Goal: Navigation & Orientation: Find specific page/section

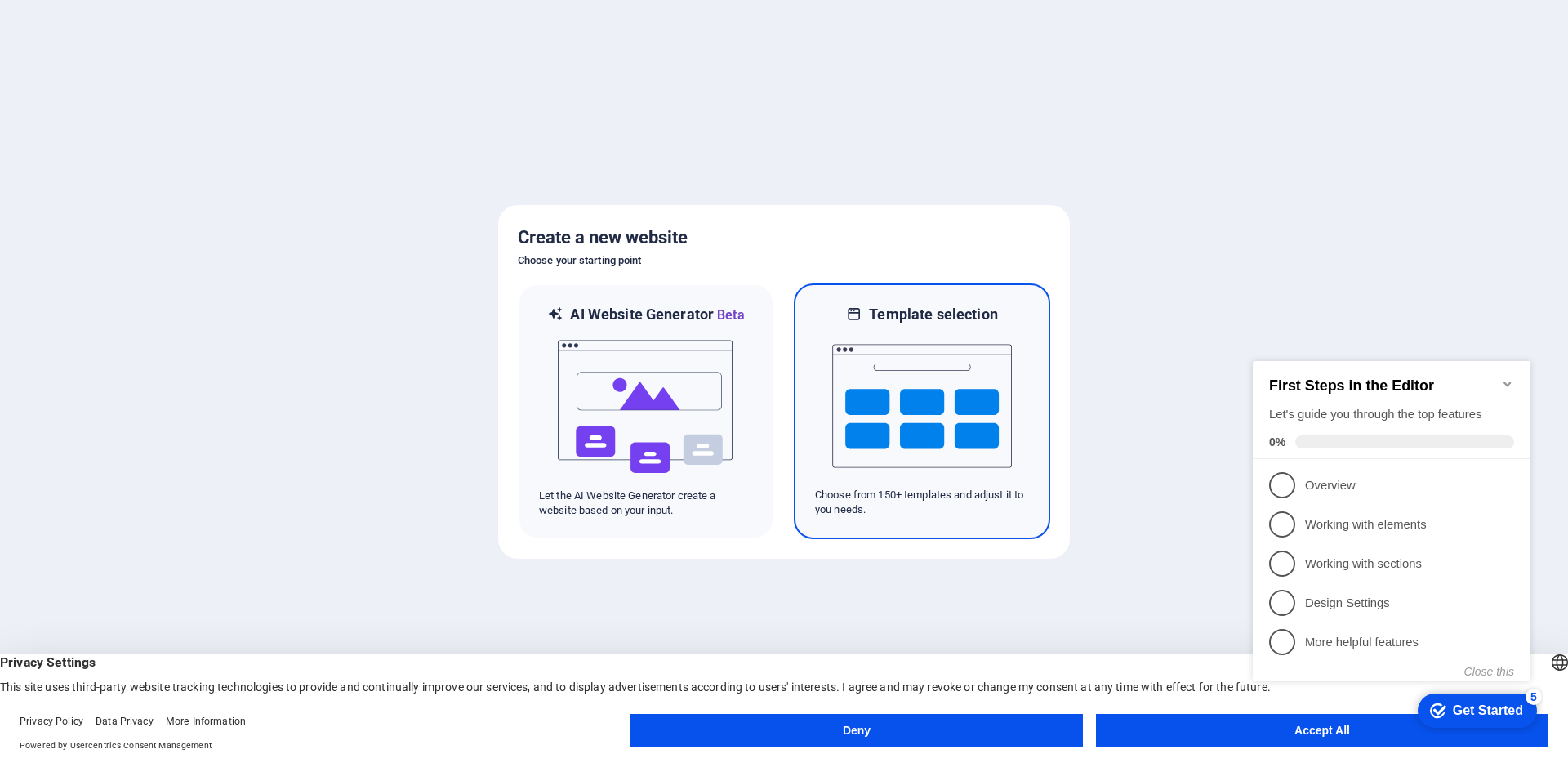
click at [859, 417] on img at bounding box center [922, 405] width 180 height 163
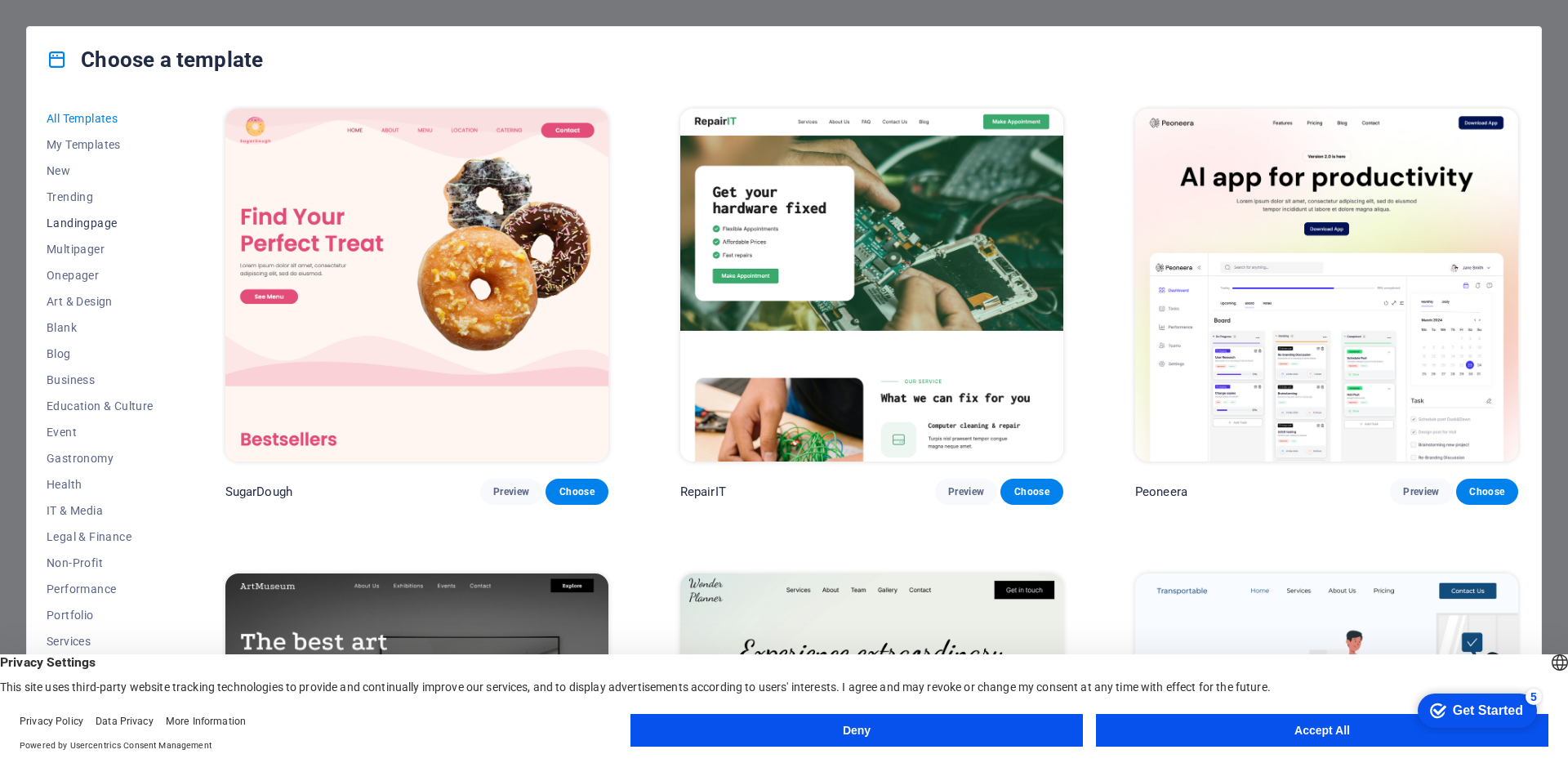
click at [74, 219] on span "Landingpage" at bounding box center [100, 222] width 107 height 13
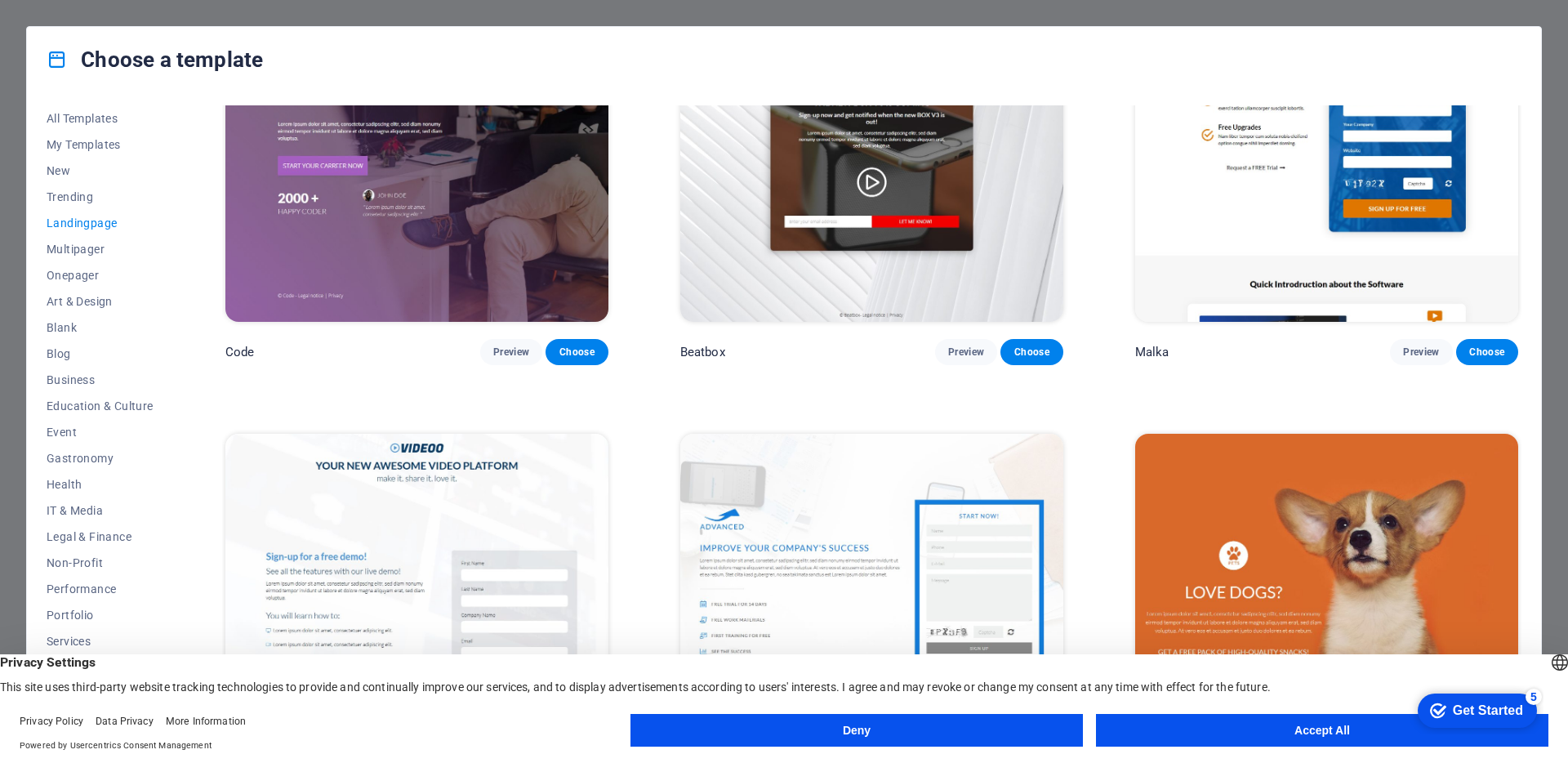
scroll to position [735, 0]
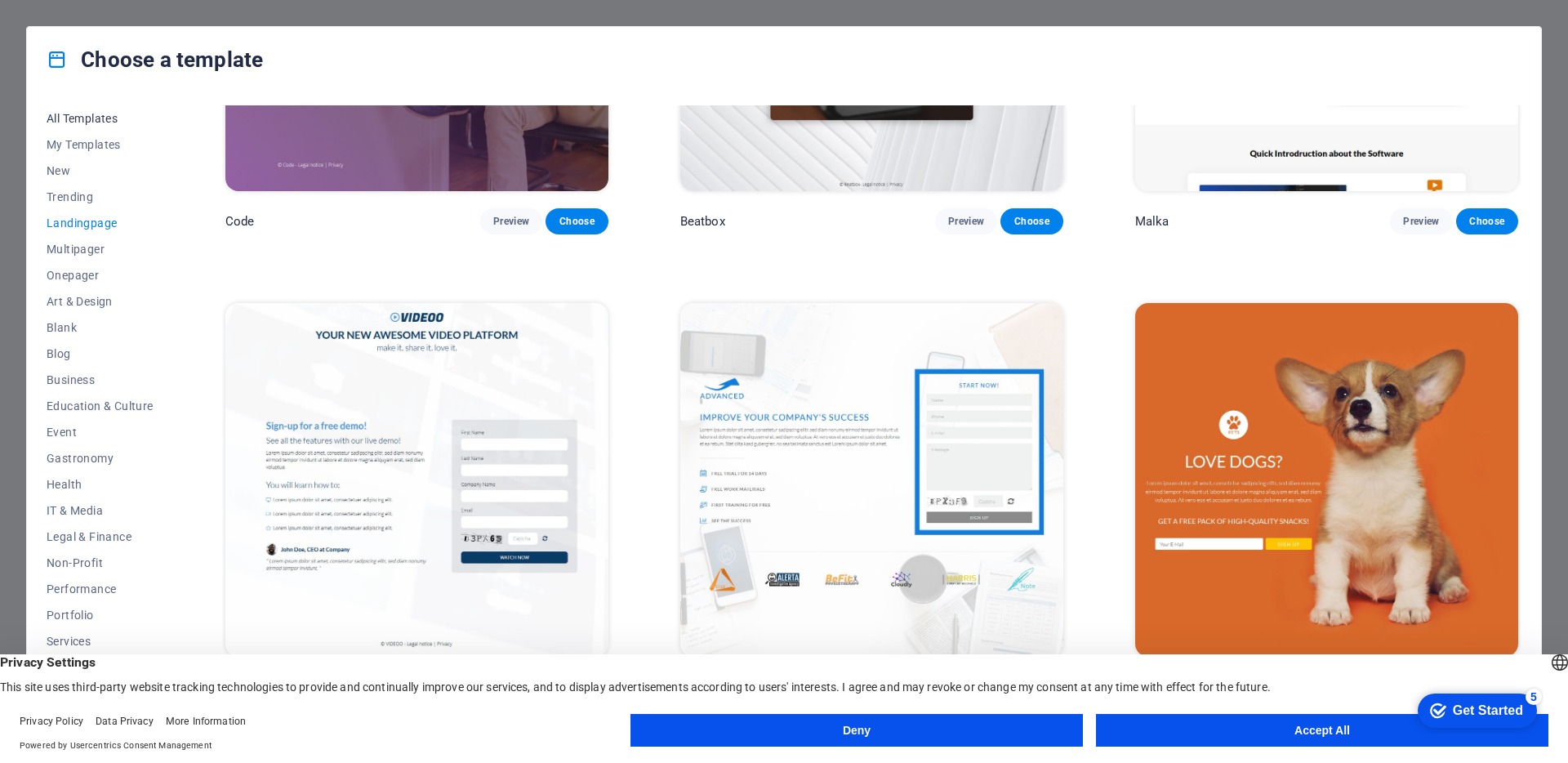
click at [54, 116] on span "All Templates" at bounding box center [100, 118] width 107 height 13
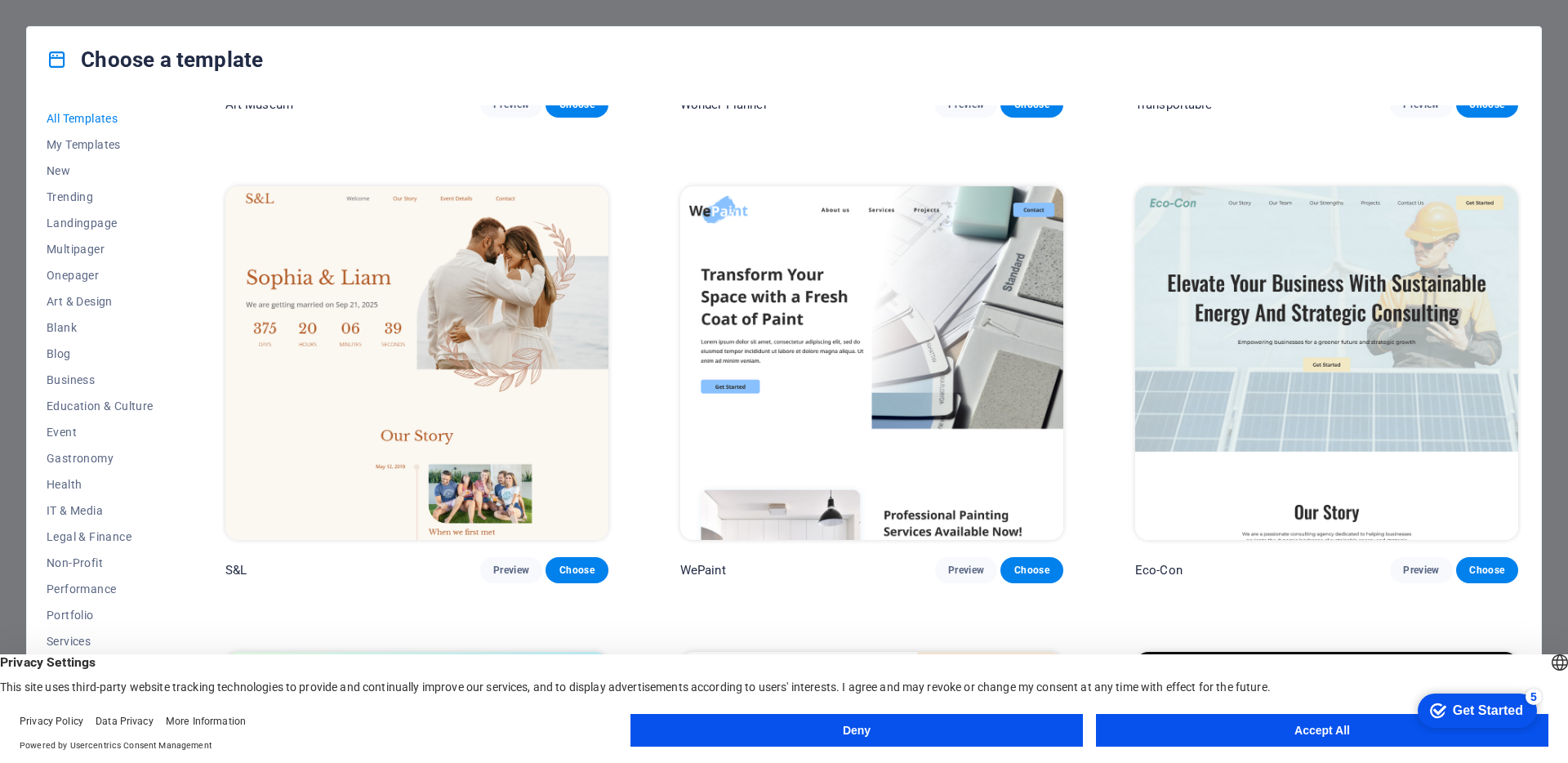
scroll to position [836, 0]
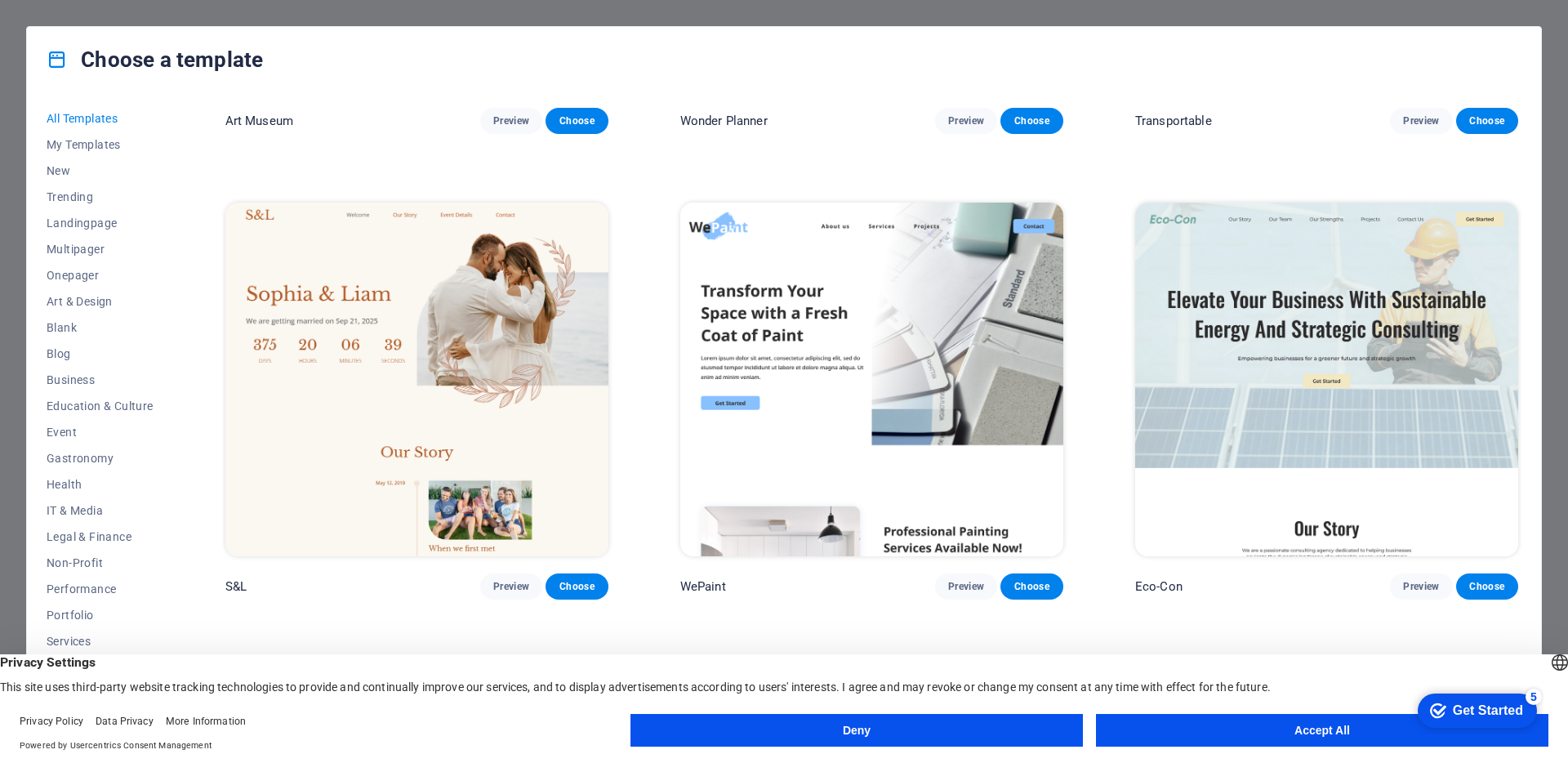
click at [967, 732] on button "Deny" at bounding box center [857, 730] width 453 height 33
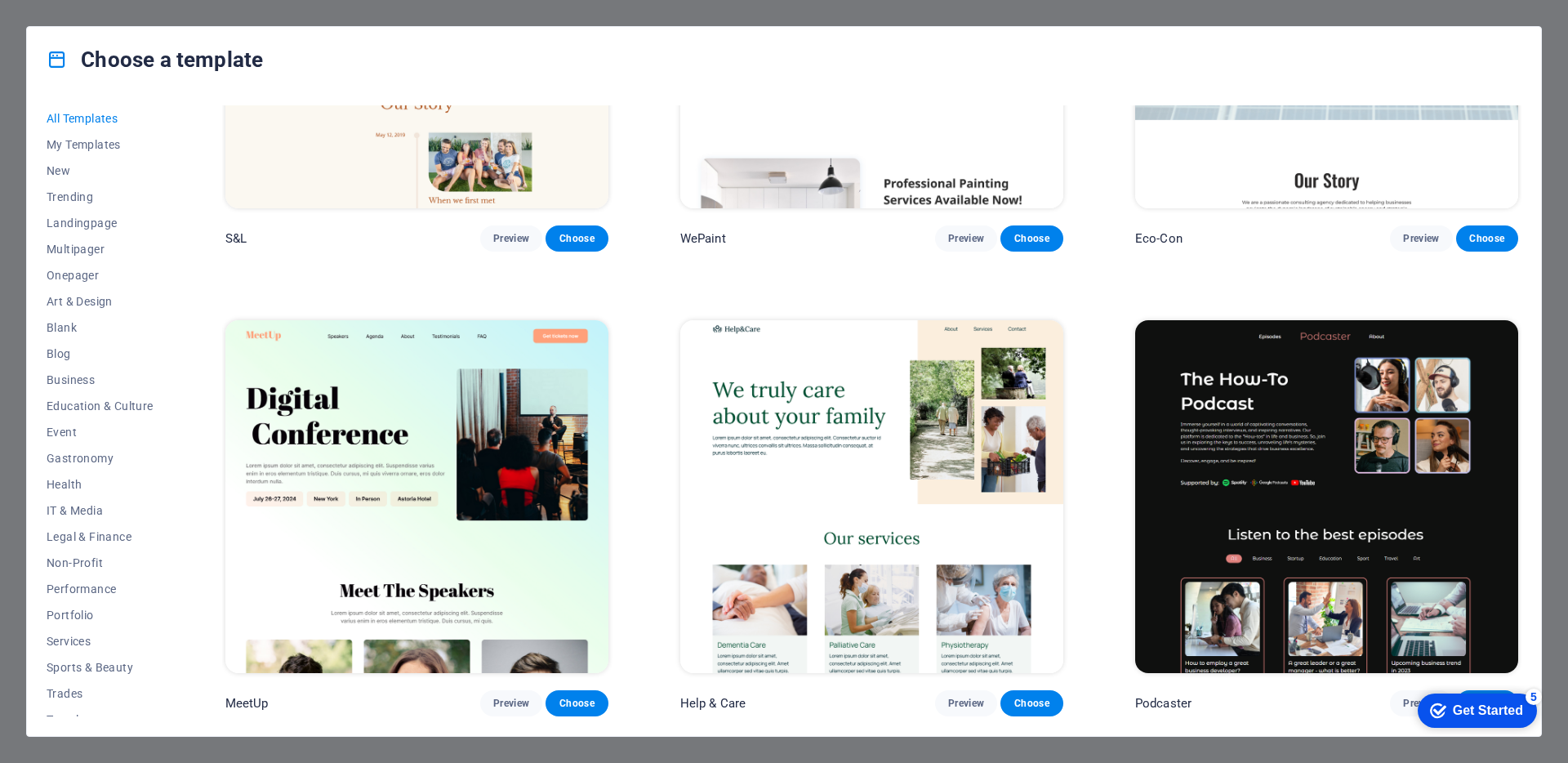
scroll to position [1318, 0]
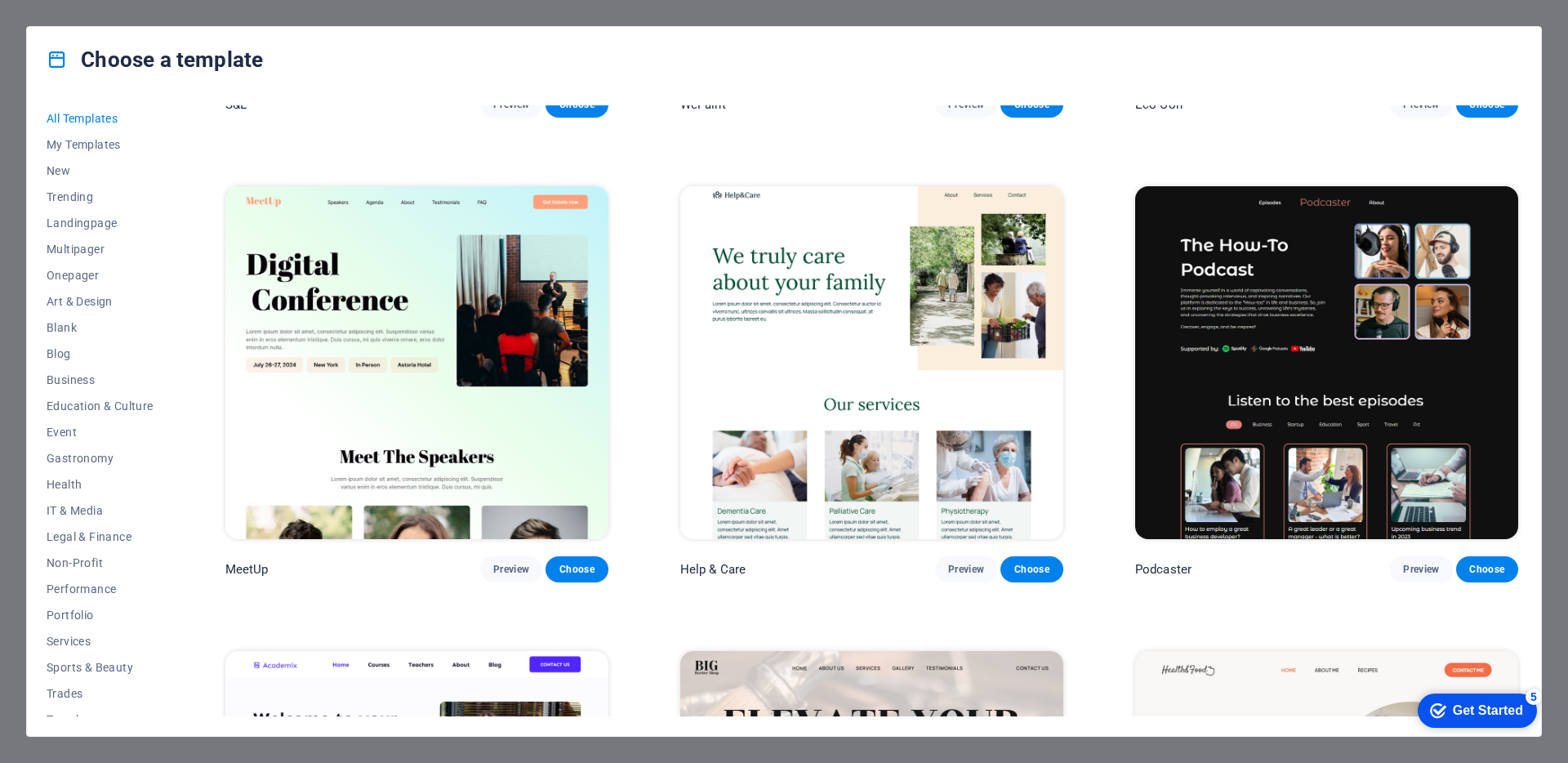
click at [436, 385] on img at bounding box center [416, 362] width 383 height 353
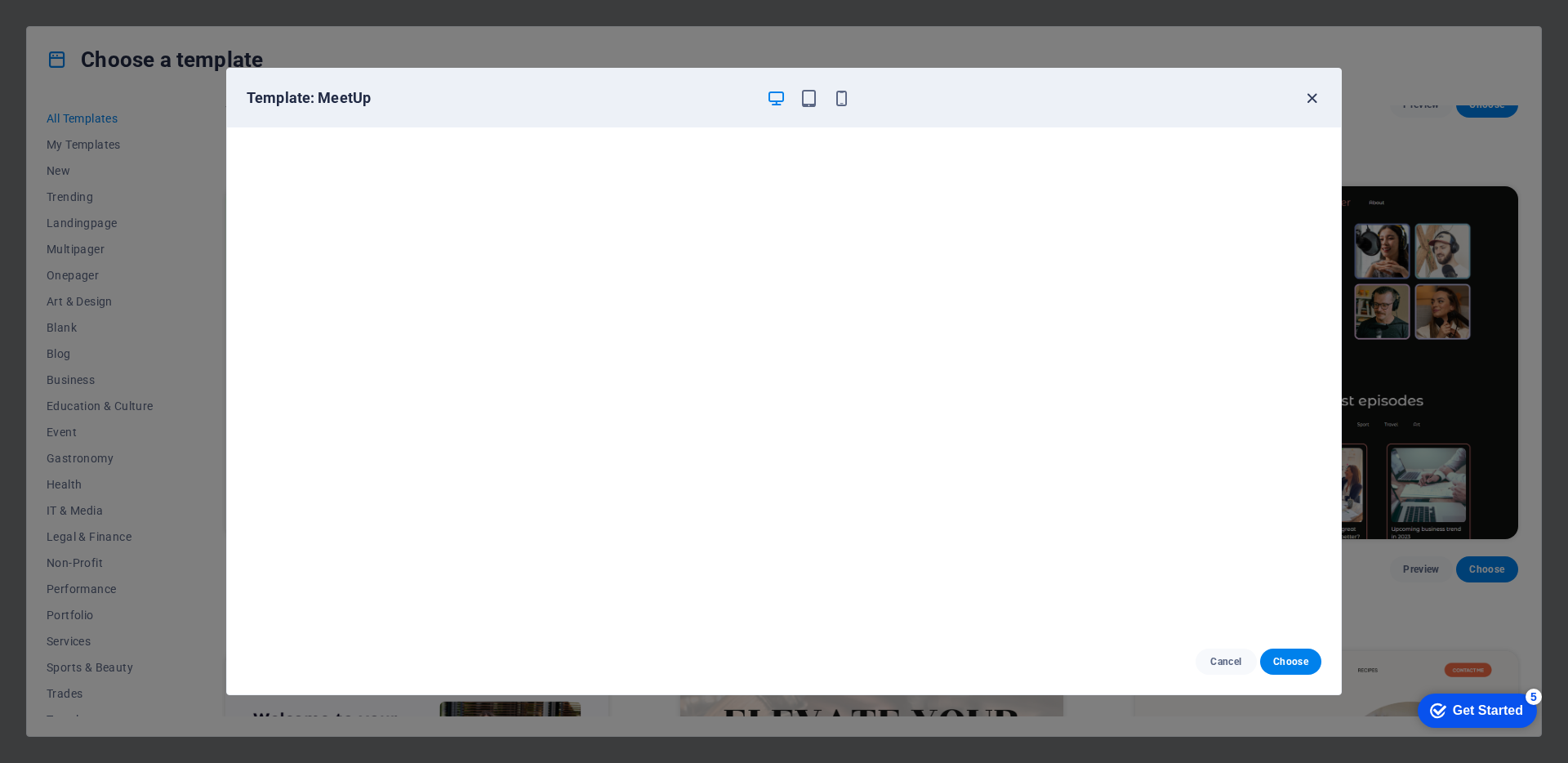
click at [1314, 96] on icon "button" at bounding box center [1312, 98] width 19 height 19
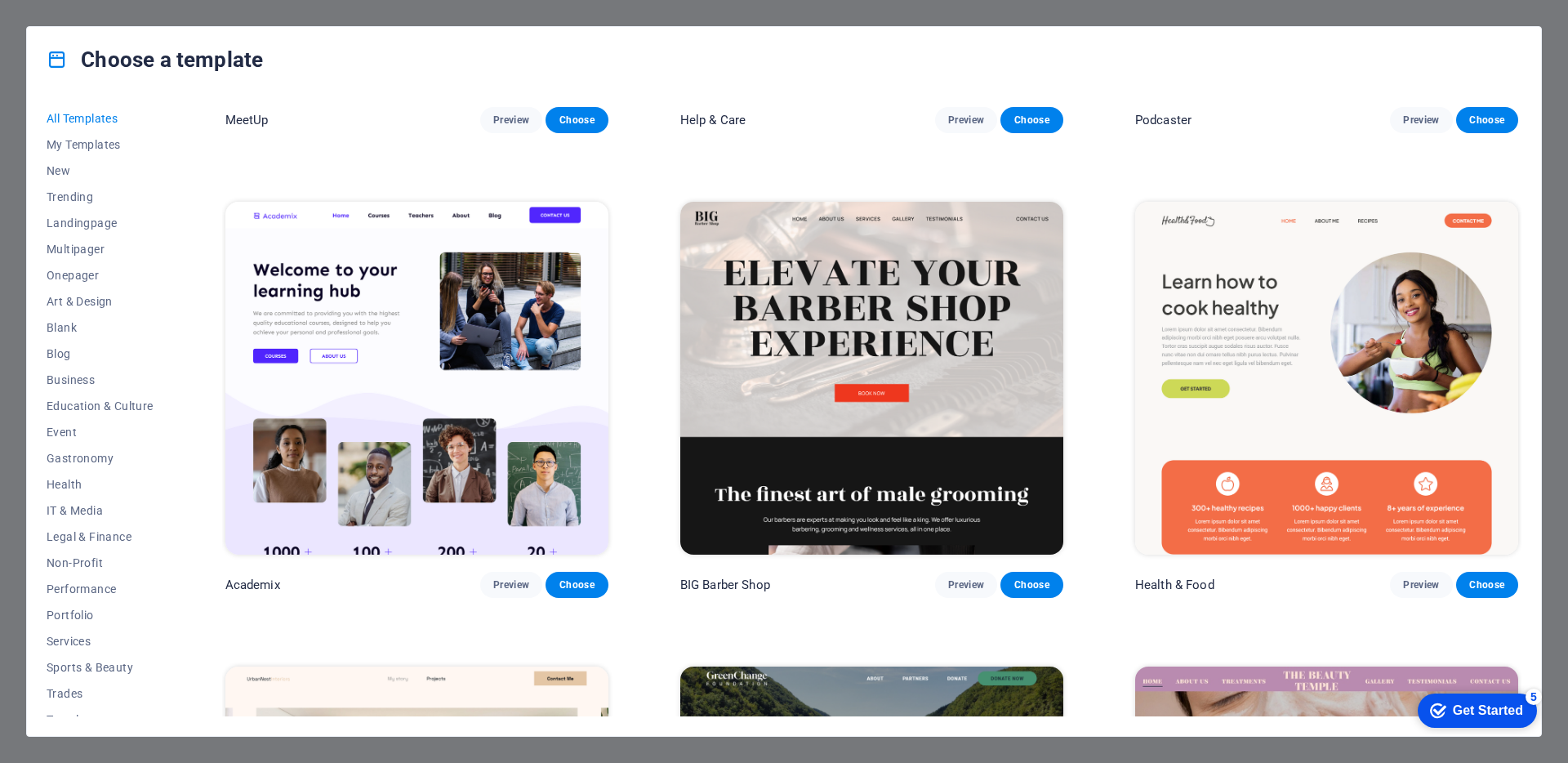
scroll to position [1782, 0]
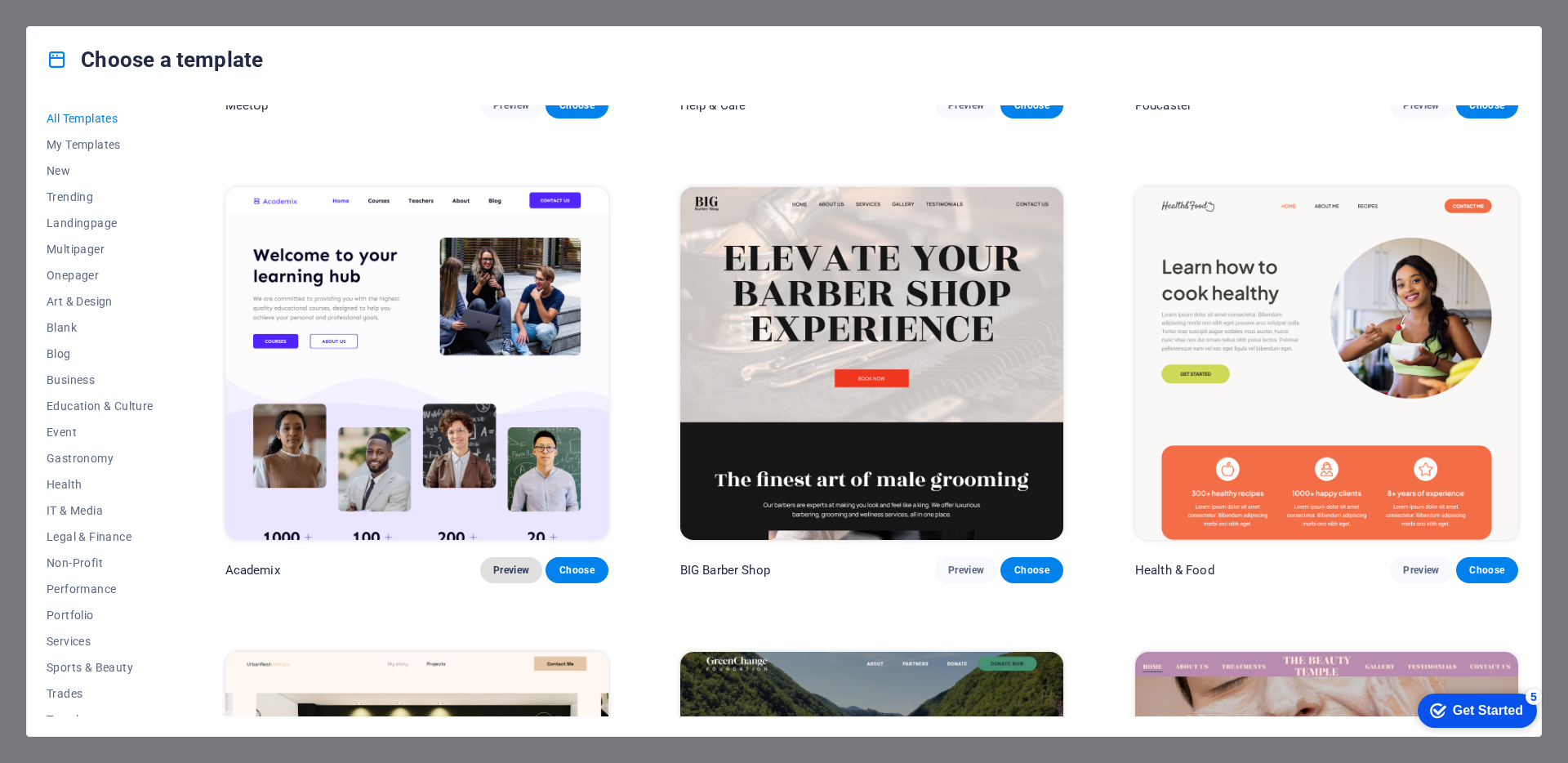
click at [512, 567] on span "Preview" at bounding box center [511, 570] width 36 height 13
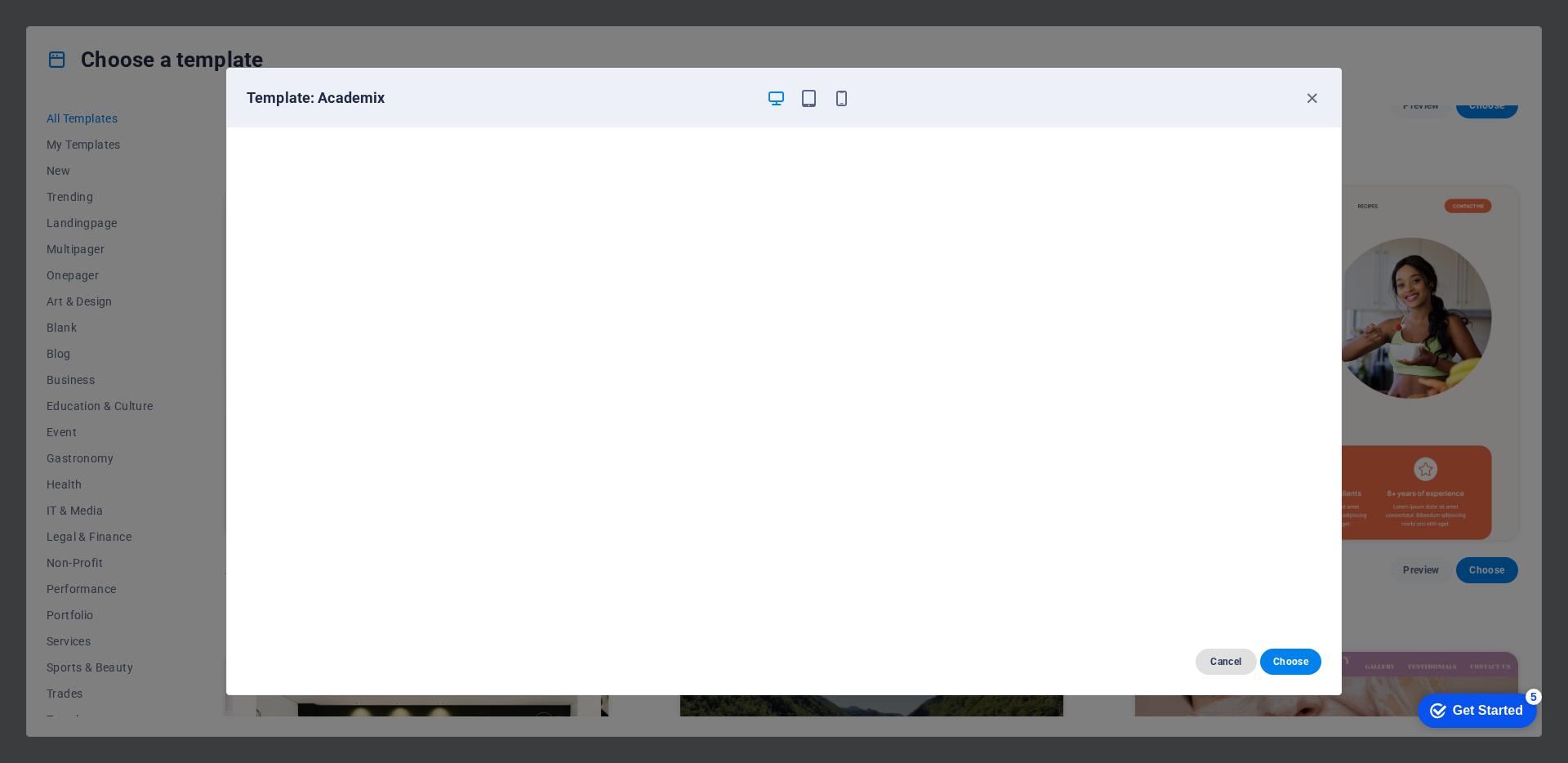
click at [1225, 661] on span "Cancel" at bounding box center [1226, 661] width 35 height 13
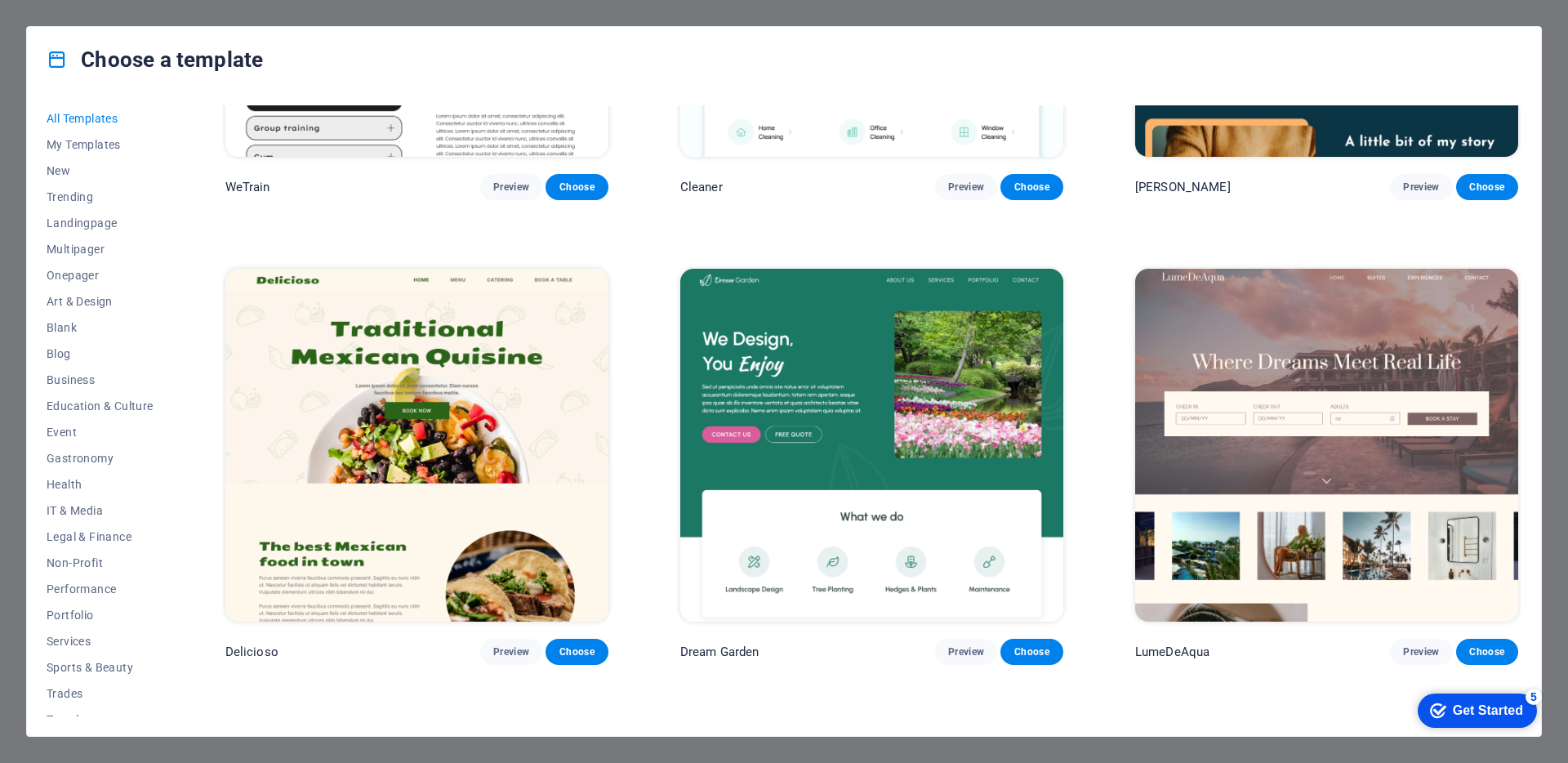
scroll to position [3116, 0]
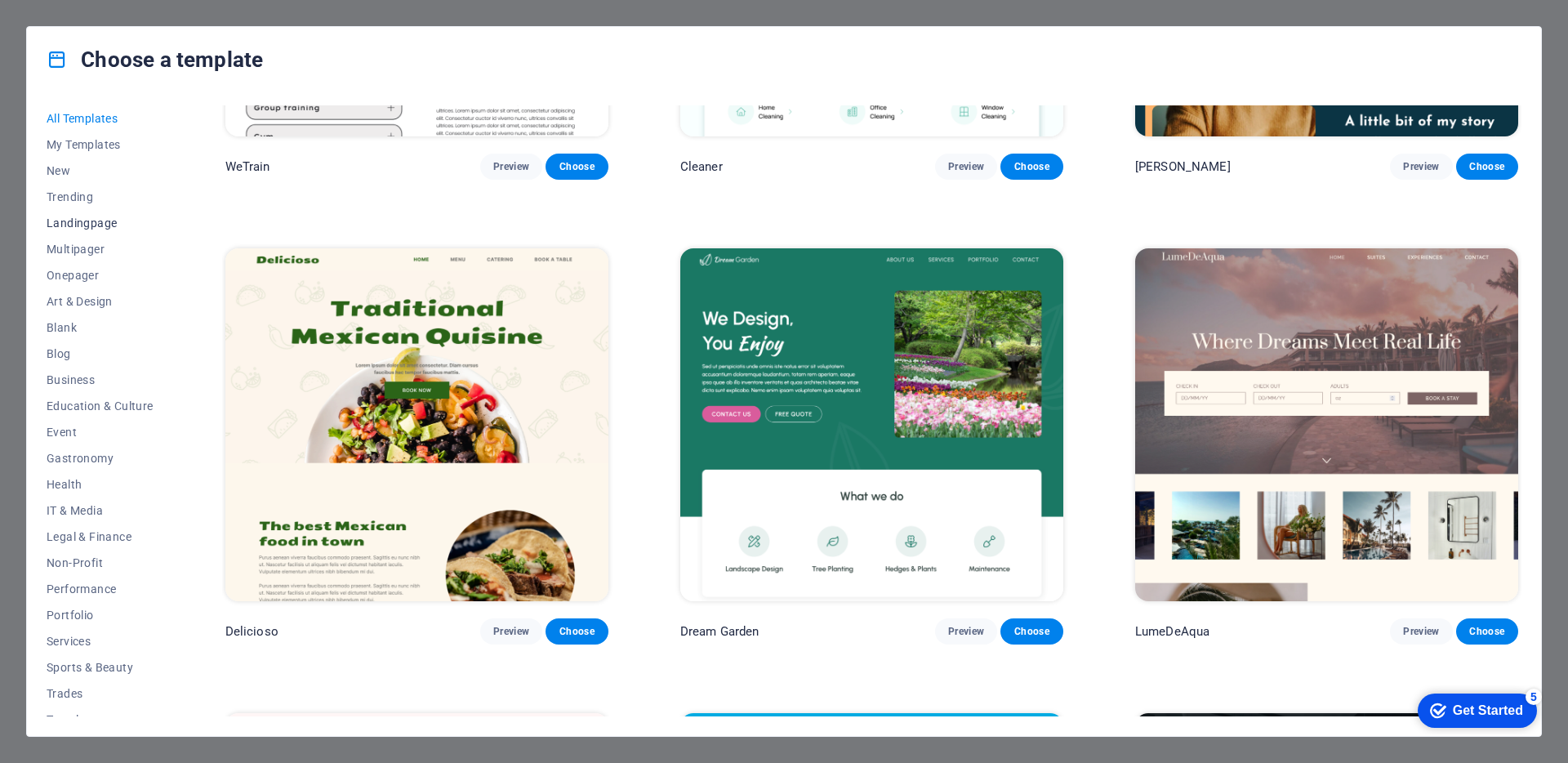
click at [82, 222] on span "Landingpage" at bounding box center [100, 222] width 107 height 13
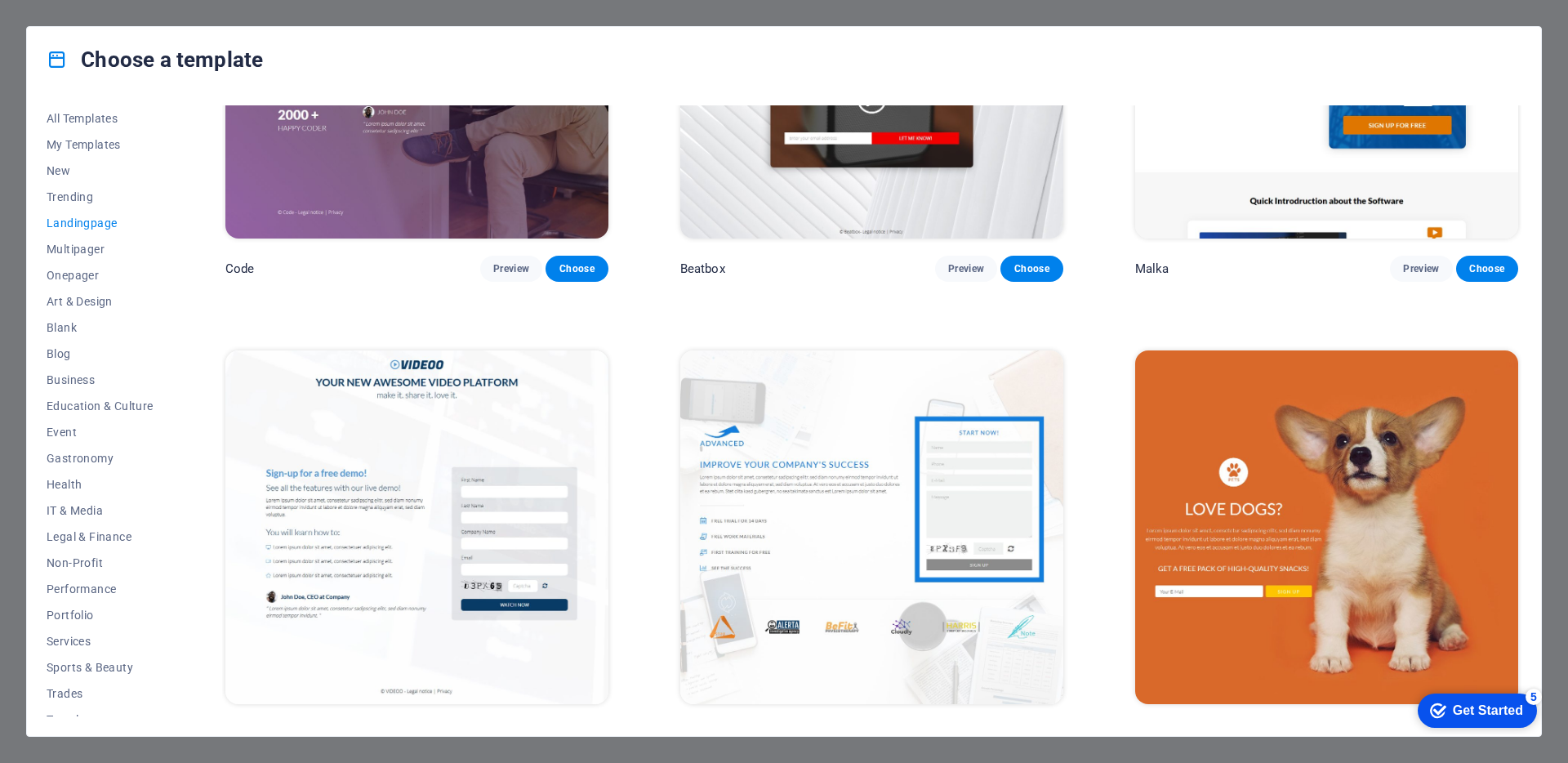
scroll to position [0, 0]
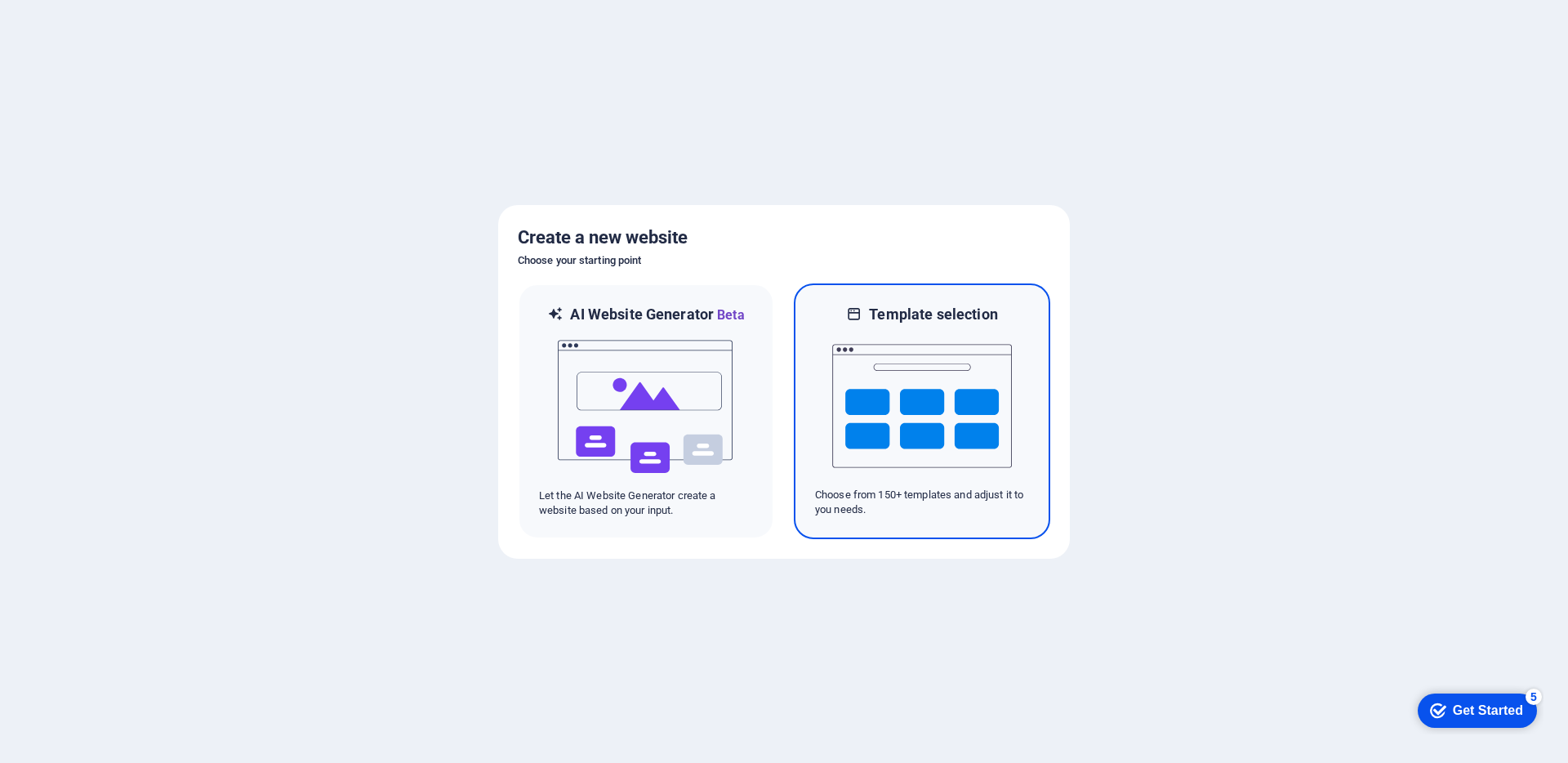
click at [912, 404] on img at bounding box center [922, 405] width 180 height 163
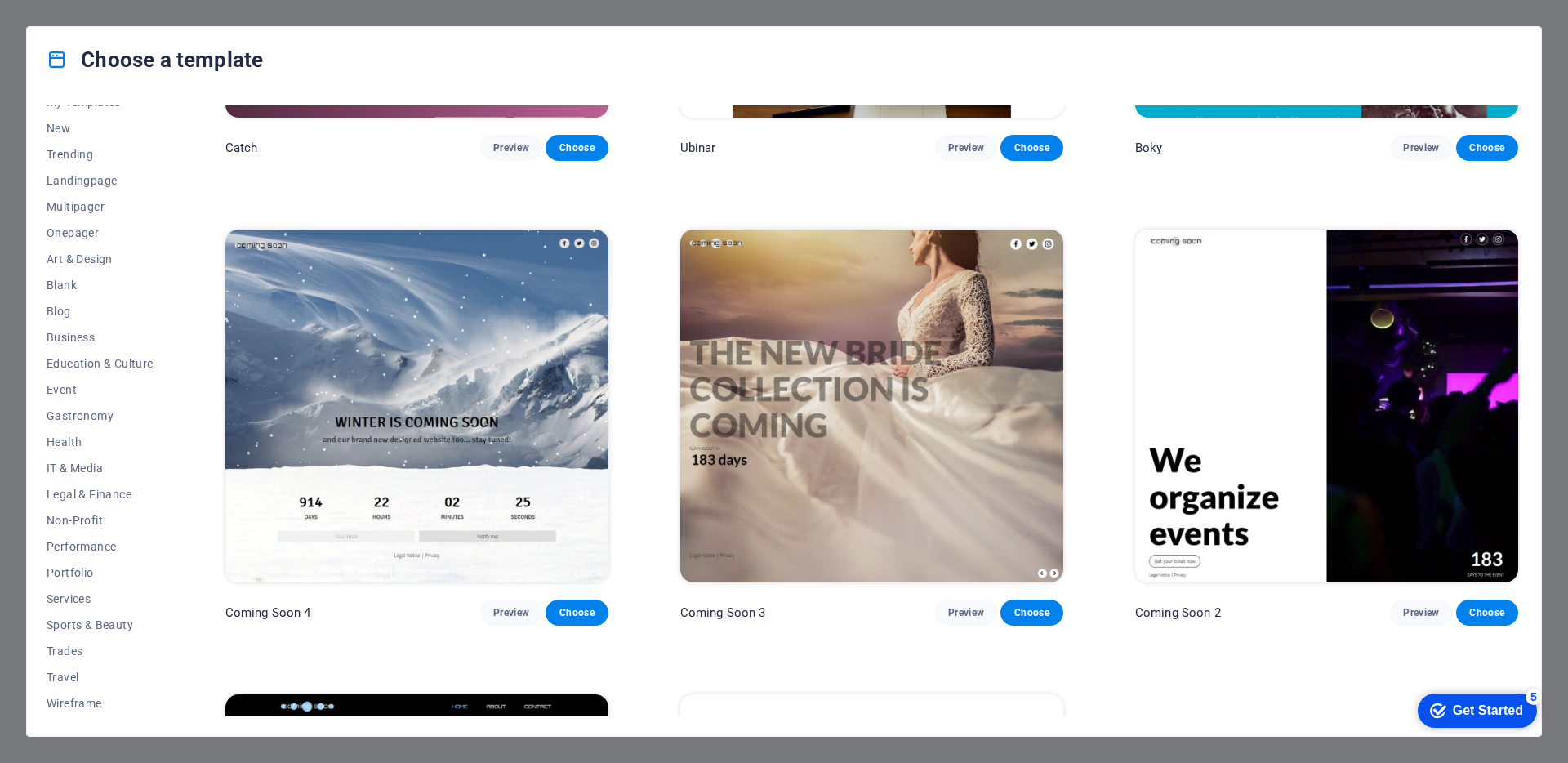
scroll to position [24797, 0]
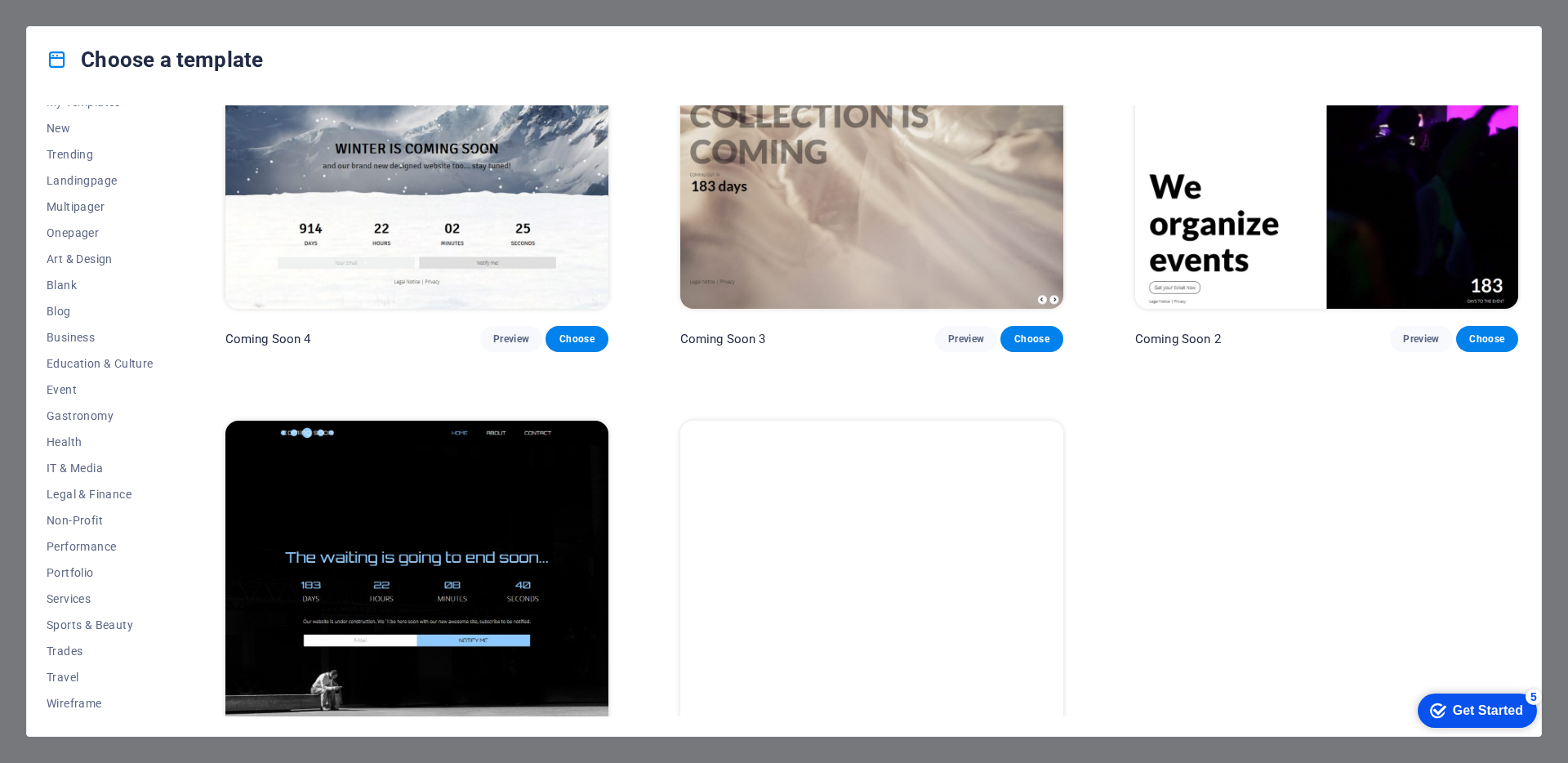
click at [1474, 709] on div "Get Started" at bounding box center [1488, 710] width 70 height 15
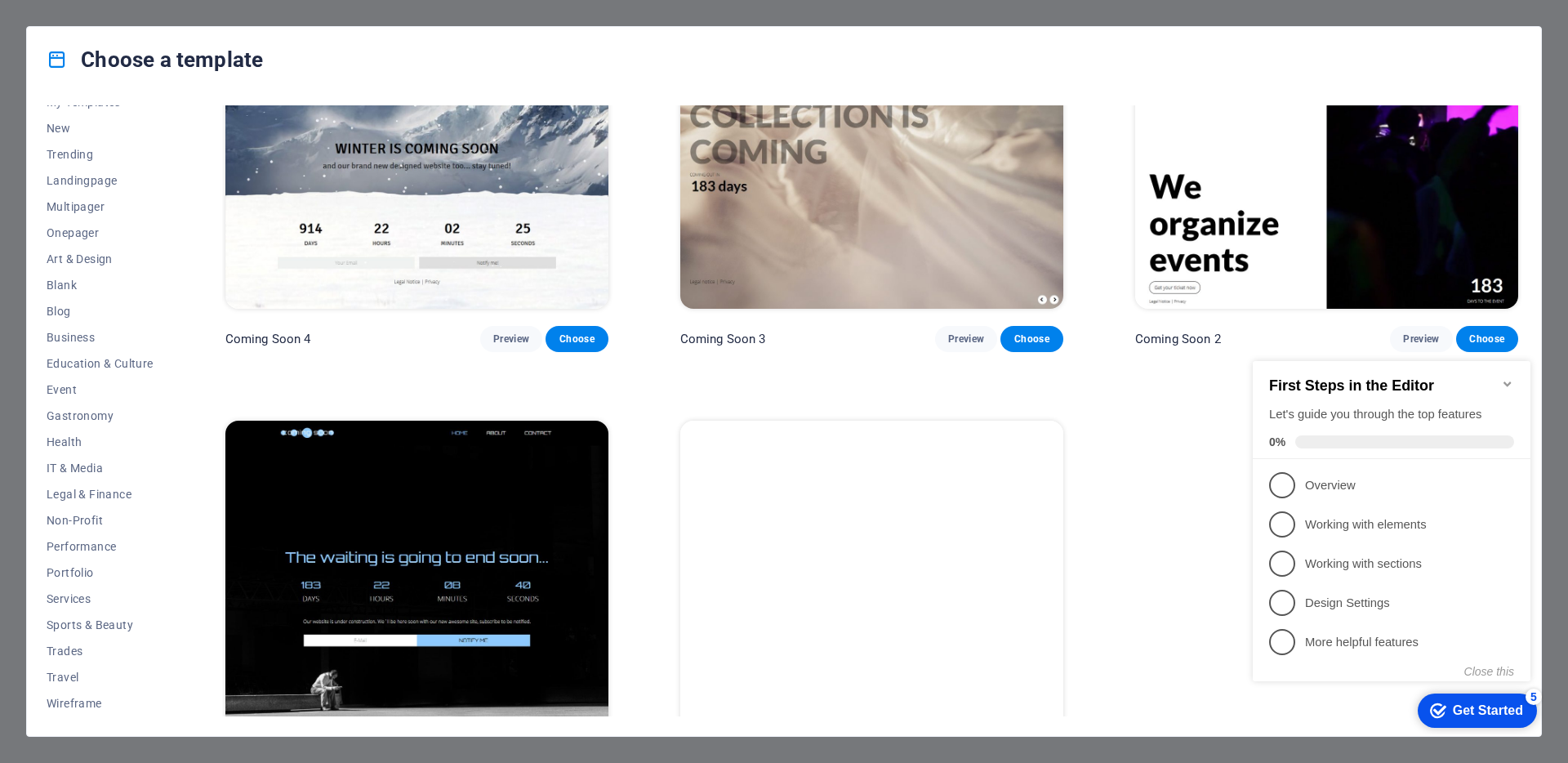
click at [1510, 381] on icon "Minimize checklist" at bounding box center [1507, 383] width 7 height 5
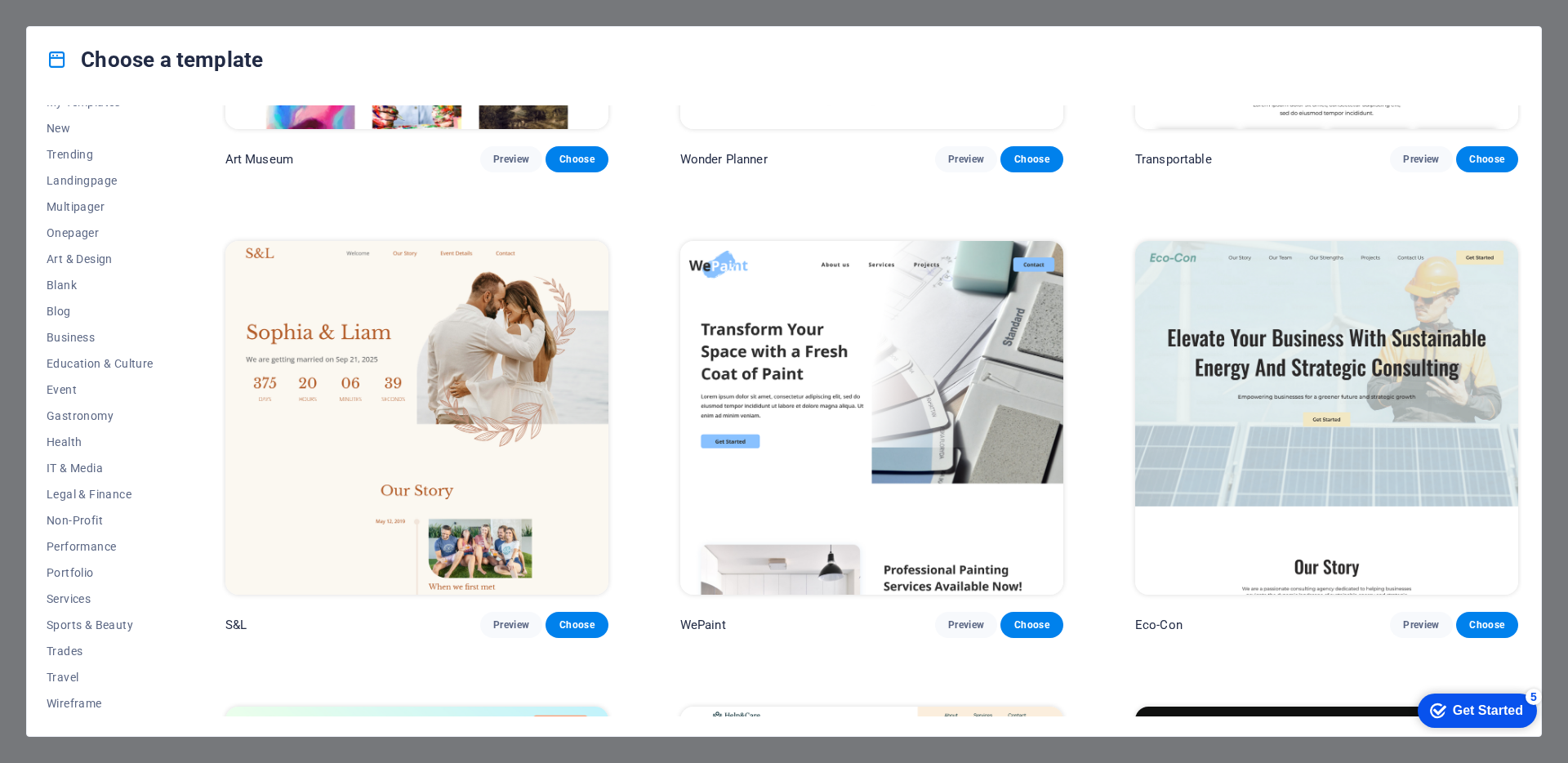
scroll to position [0, 0]
